Goal: Transaction & Acquisition: Purchase product/service

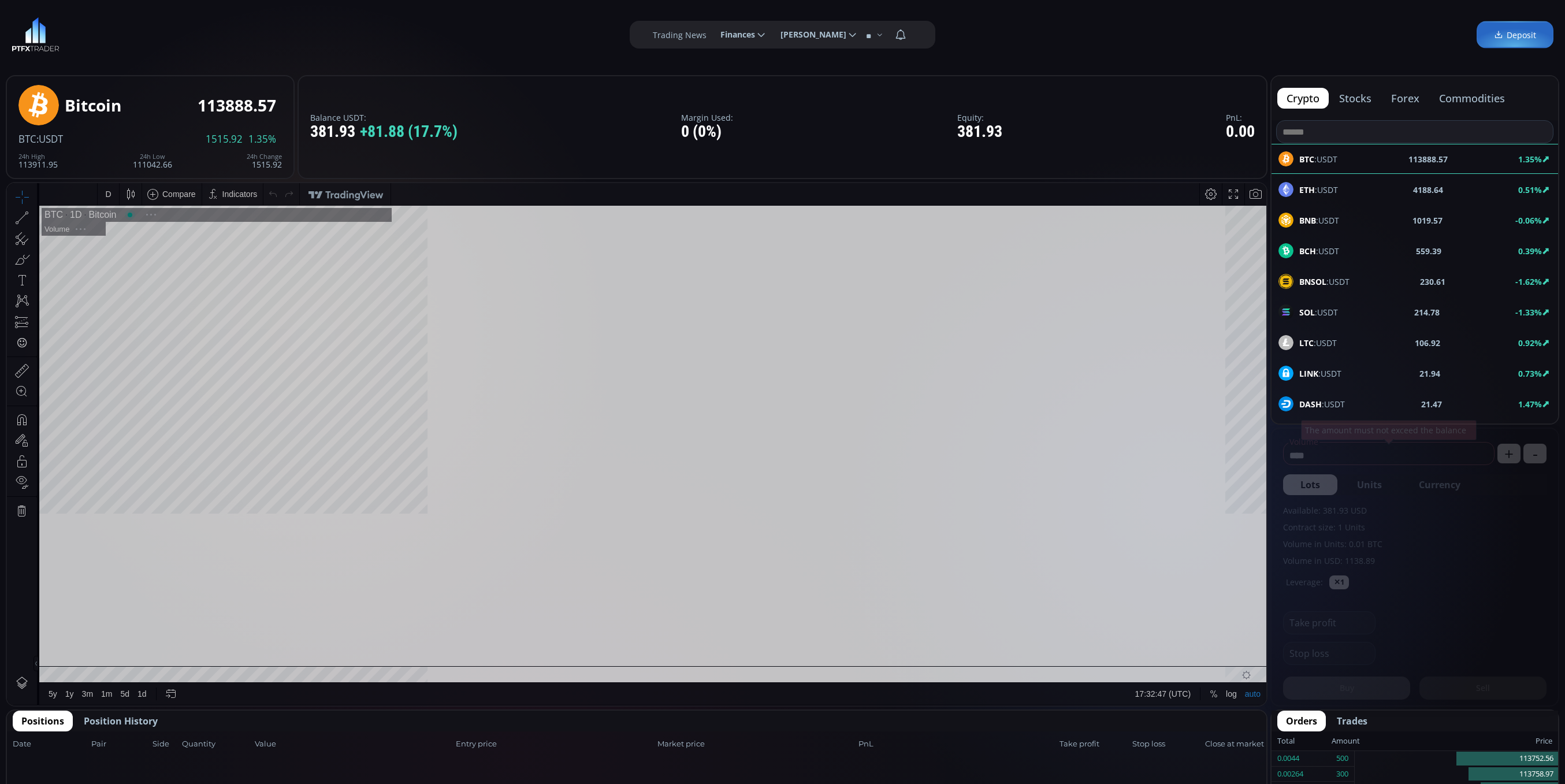
type input "********"
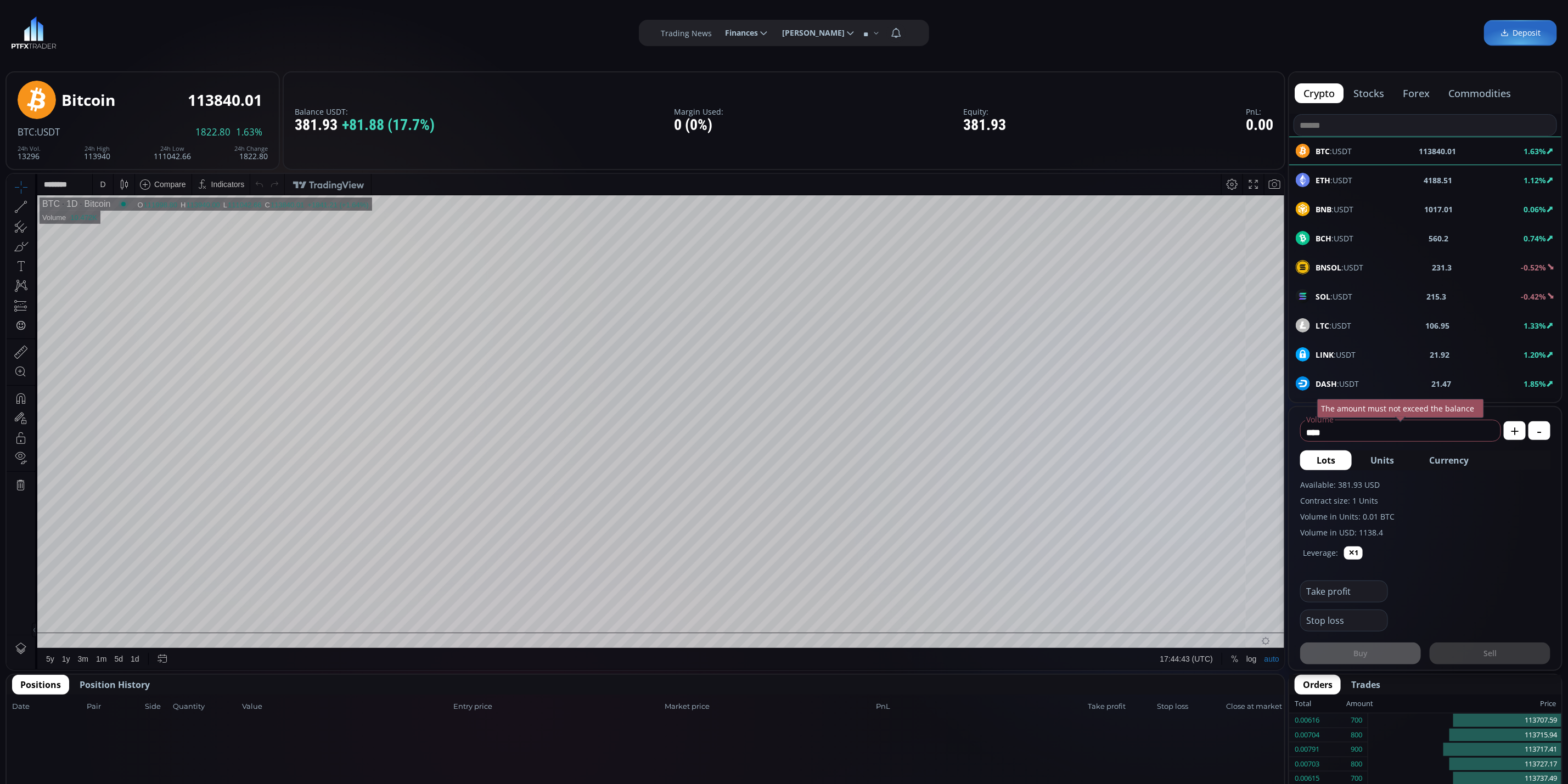
click at [1446, 458] on span "Currency" at bounding box center [1449, 461] width 40 height 13
click at [1390, 460] on span "Units" at bounding box center [1382, 461] width 24 height 13
drag, startPoint x: 1316, startPoint y: 467, endPoint x: 1396, endPoint y: 463, distance: 80.1
click at [1352, 463] on div "Lots Units Currency" at bounding box center [1425, 461] width 251 height 20
click at [1450, 454] on span "Currency" at bounding box center [1449, 461] width 40 height 13
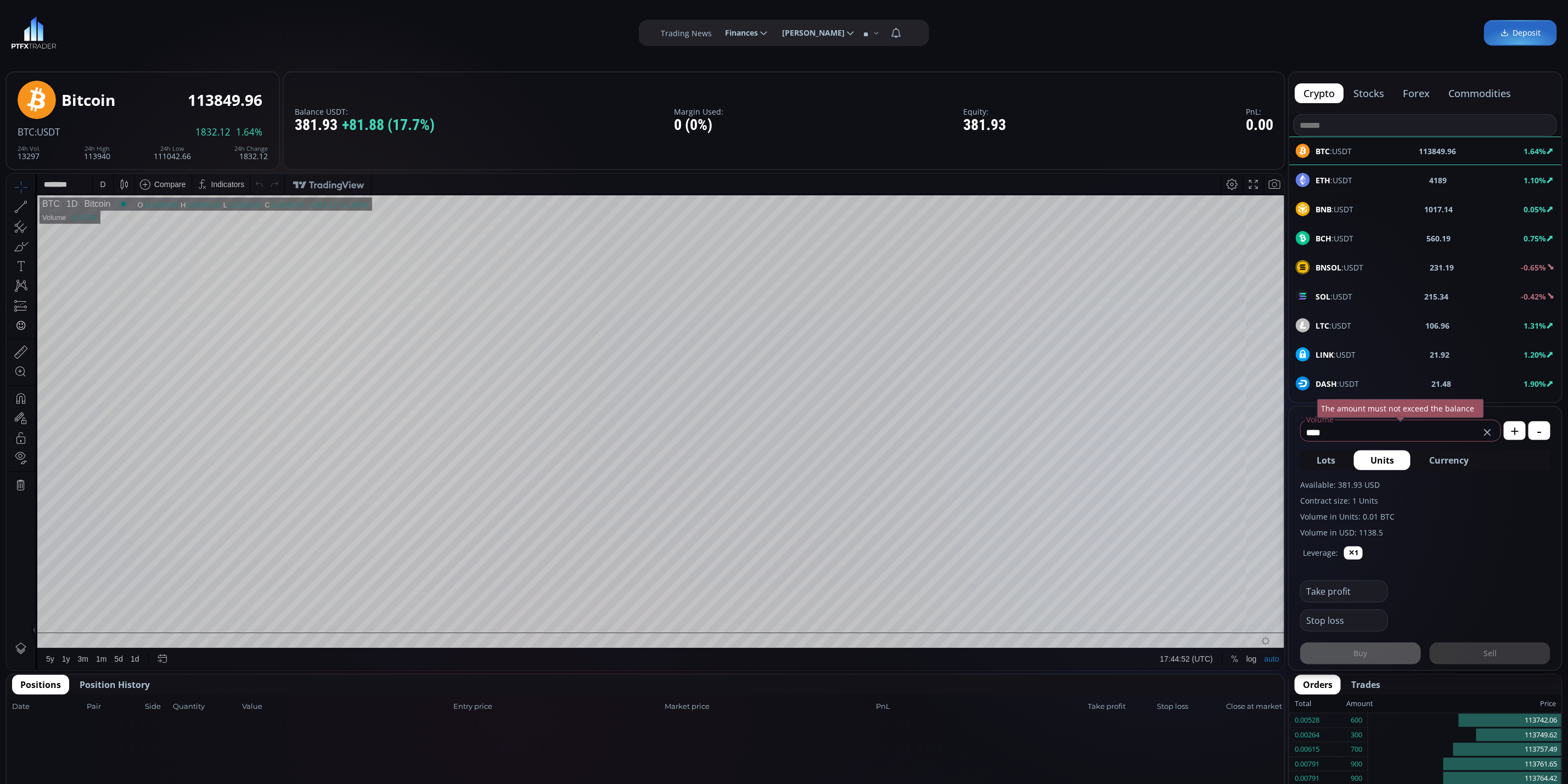
type input "*********"
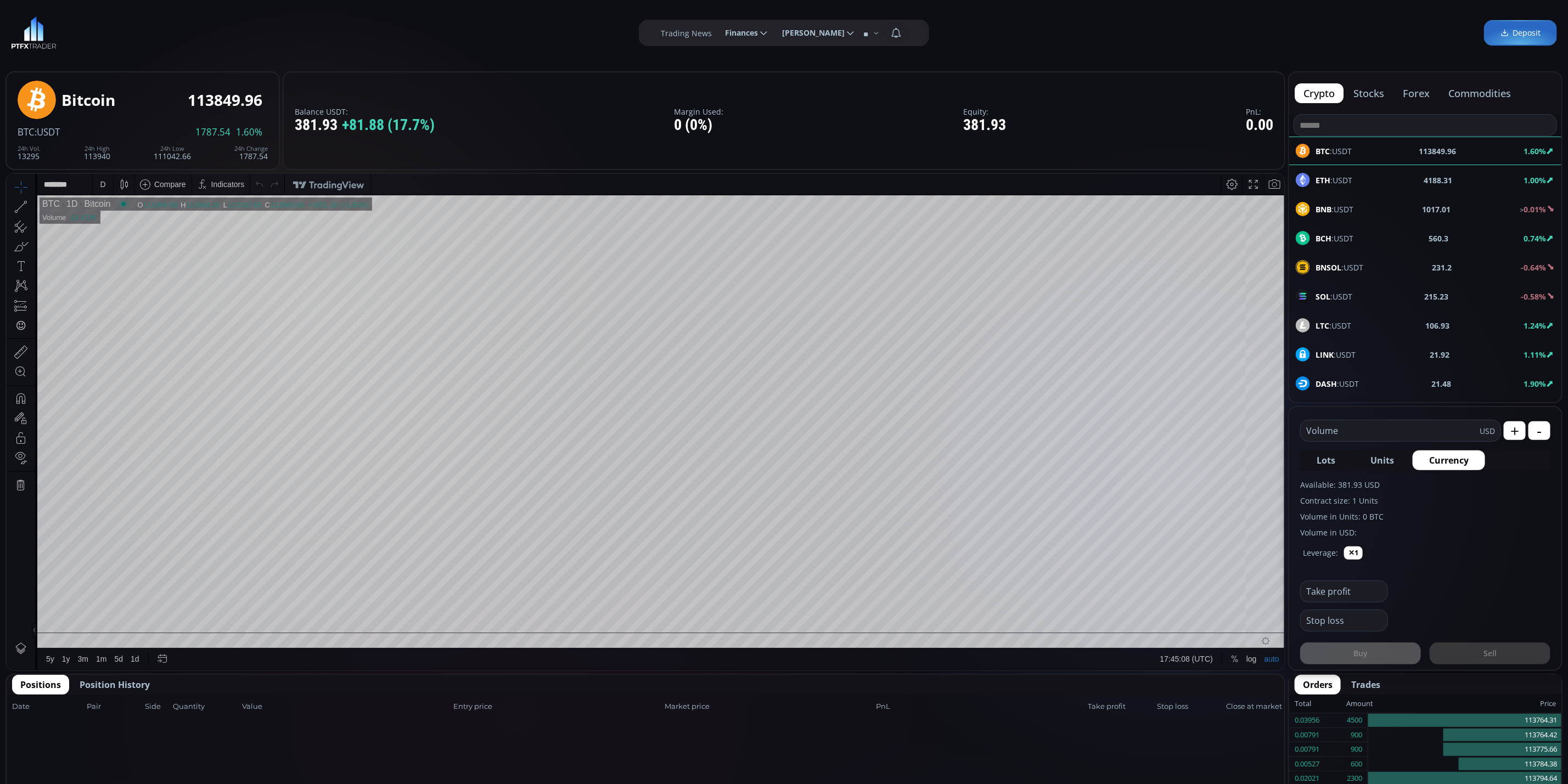
click at [1486, 74] on div "crypto stocks forex commodities" at bounding box center [1425, 93] width 272 height 42
click at [1486, 79] on div "crypto stocks forex commodities" at bounding box center [1425, 93] width 272 height 42
click at [1486, 94] on button "commodities" at bounding box center [1479, 93] width 80 height 20
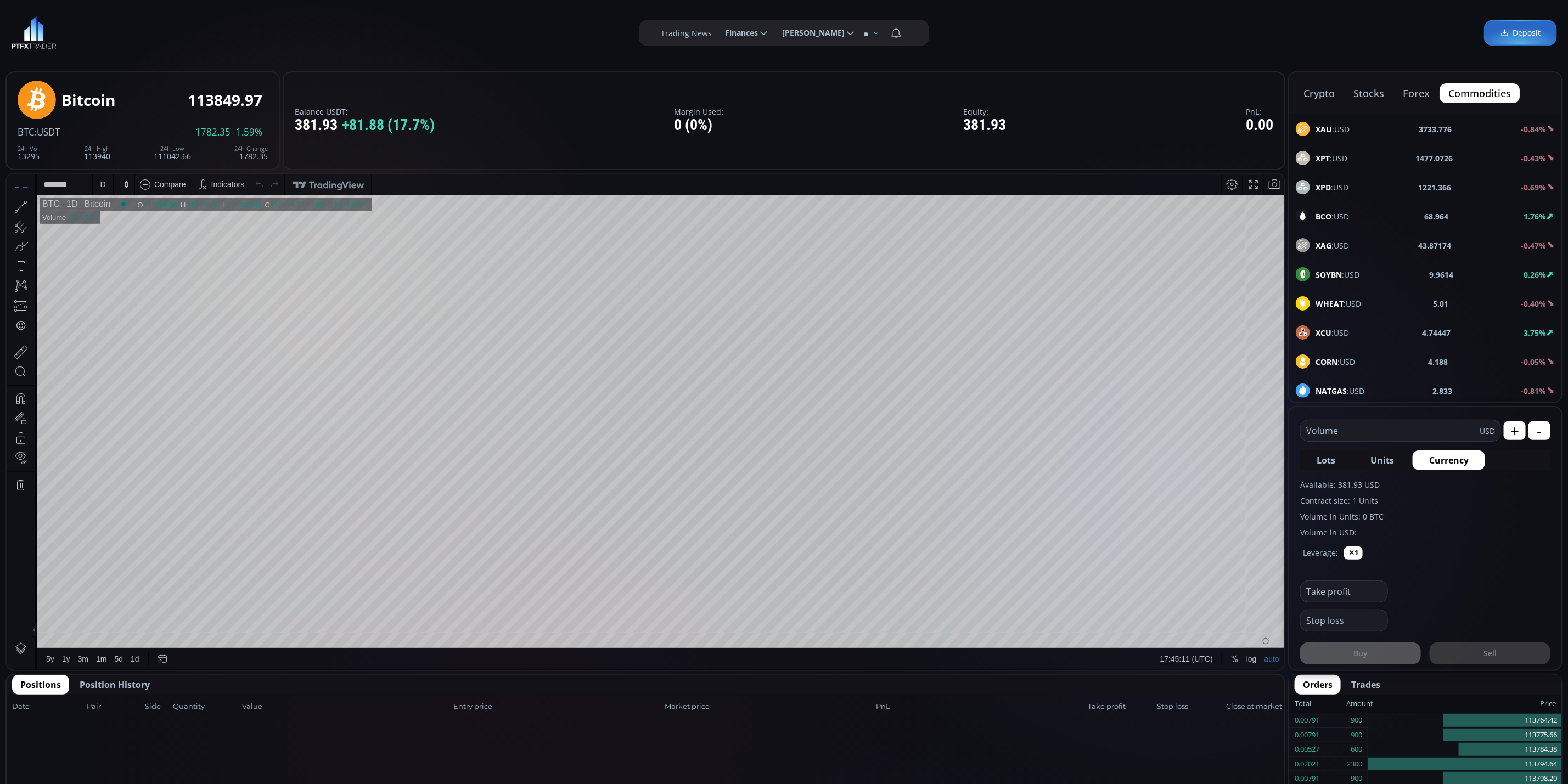
click at [1309, 81] on div "crypto stocks forex commodities" at bounding box center [1425, 93] width 272 height 42
click at [1324, 89] on button "crypto" at bounding box center [1319, 93] width 49 height 20
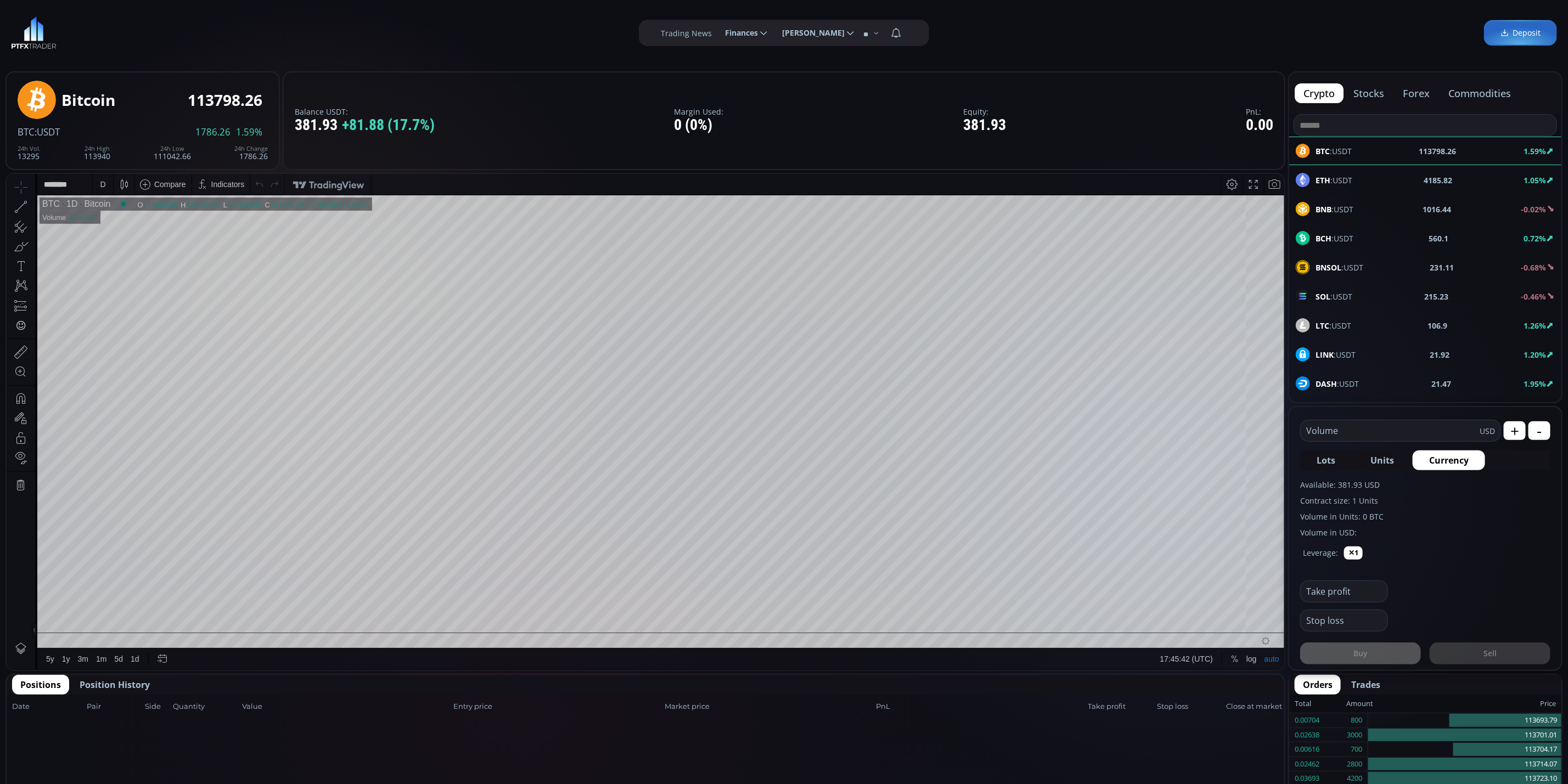
click at [1351, 435] on input "text" at bounding box center [1390, 431] width 179 height 21
click at [1461, 451] on button "Currency" at bounding box center [1449, 461] width 73 height 20
click at [1342, 440] on input "text" at bounding box center [1390, 431] width 179 height 21
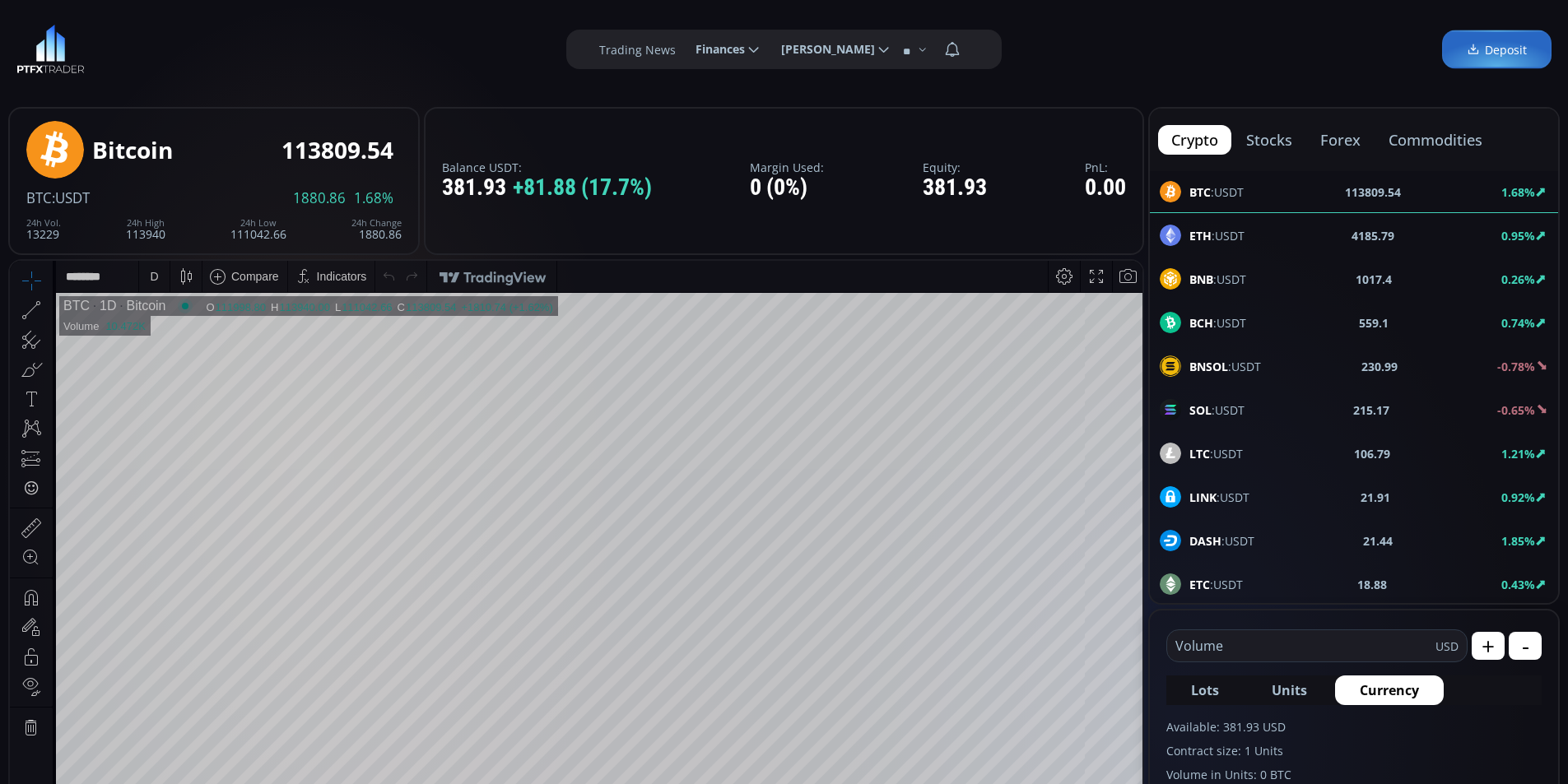
scroll to position [56, 0]
